Goal: Information Seeking & Learning: Check status

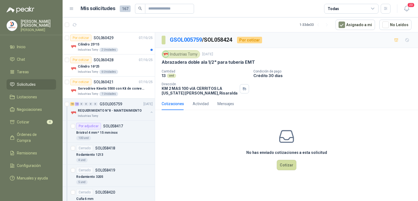
scroll to position [187, 0]
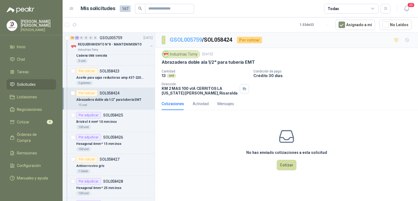
click at [179, 43] on link "GSOL005759" at bounding box center [186, 39] width 32 height 7
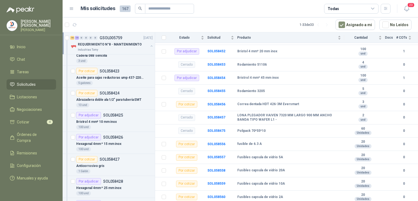
scroll to position [524, 0]
click at [127, 45] on p "REQUERIMIENTO N°8 - MANTENIMIENTO" at bounding box center [110, 44] width 64 height 5
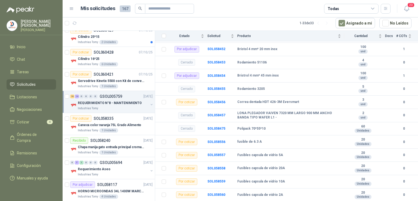
scroll to position [0, 0]
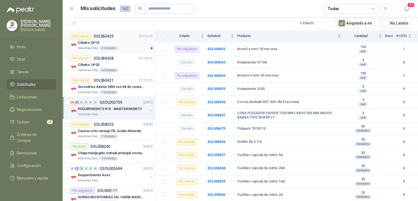
click at [93, 42] on p "Cilindro 25*15" at bounding box center [89, 42] width 22 height 5
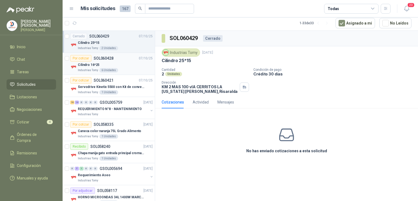
click at [96, 63] on p "Cilindro 16*25" at bounding box center [89, 64] width 22 height 5
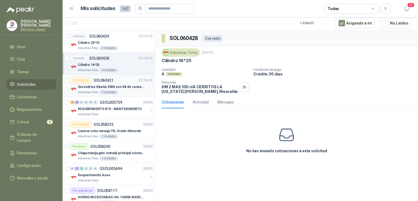
click at [100, 78] on p "SOL060421" at bounding box center [104, 80] width 20 height 4
